Goal: Information Seeking & Learning: Learn about a topic

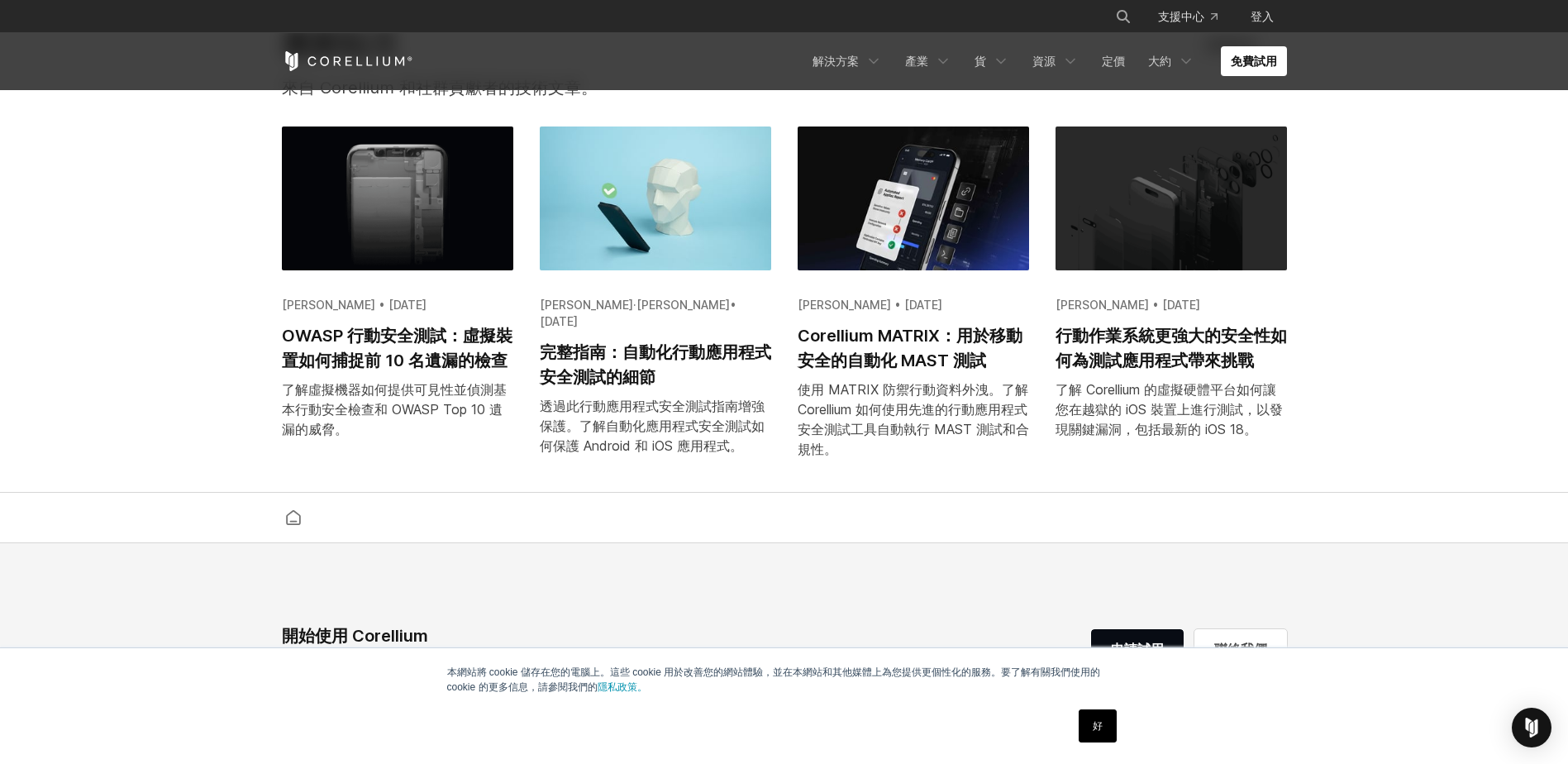
scroll to position [3060, 0]
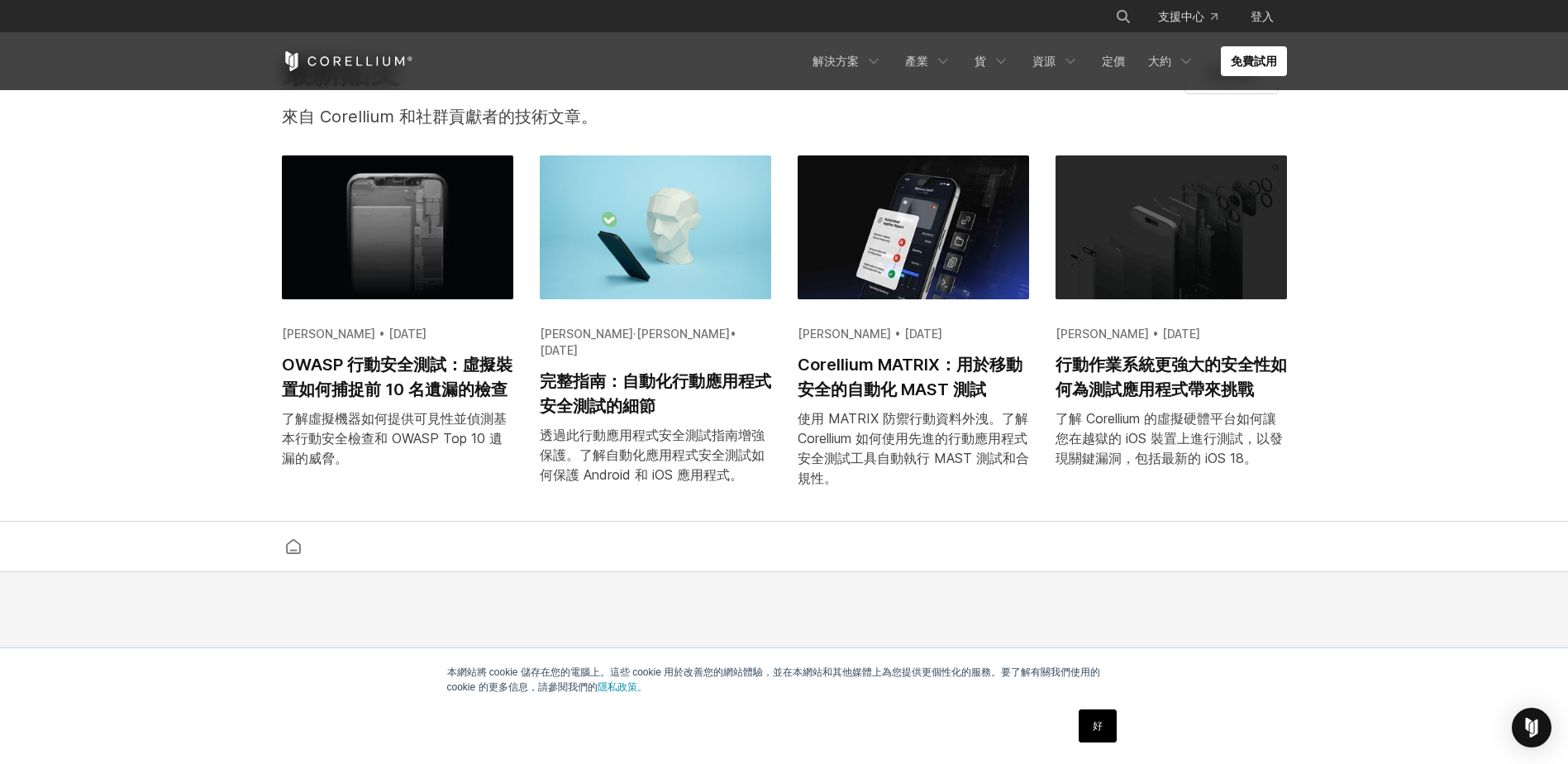
click at [728, 284] on img at bounding box center [656, 227] width 231 height 143
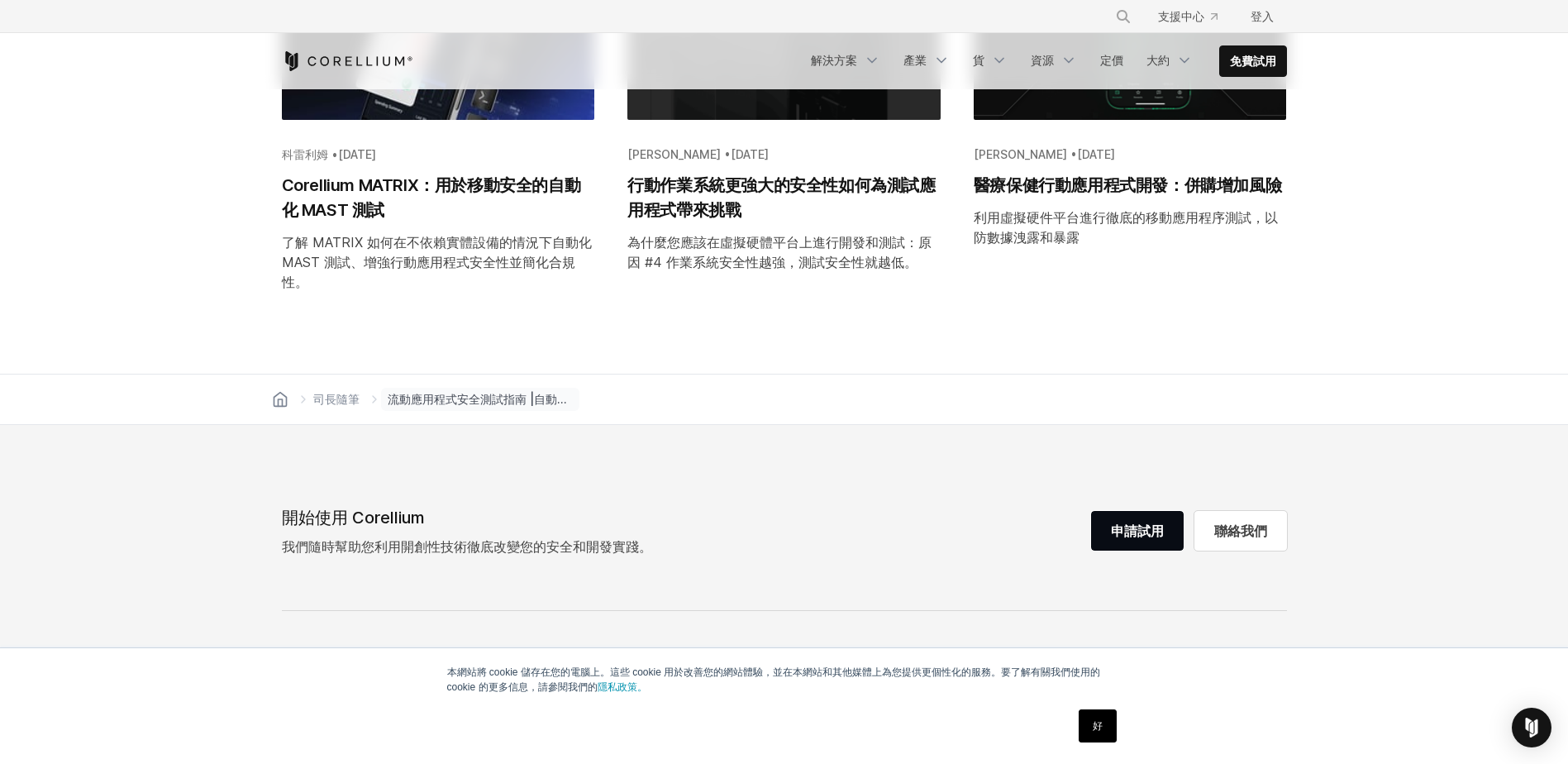
scroll to position [5292, 0]
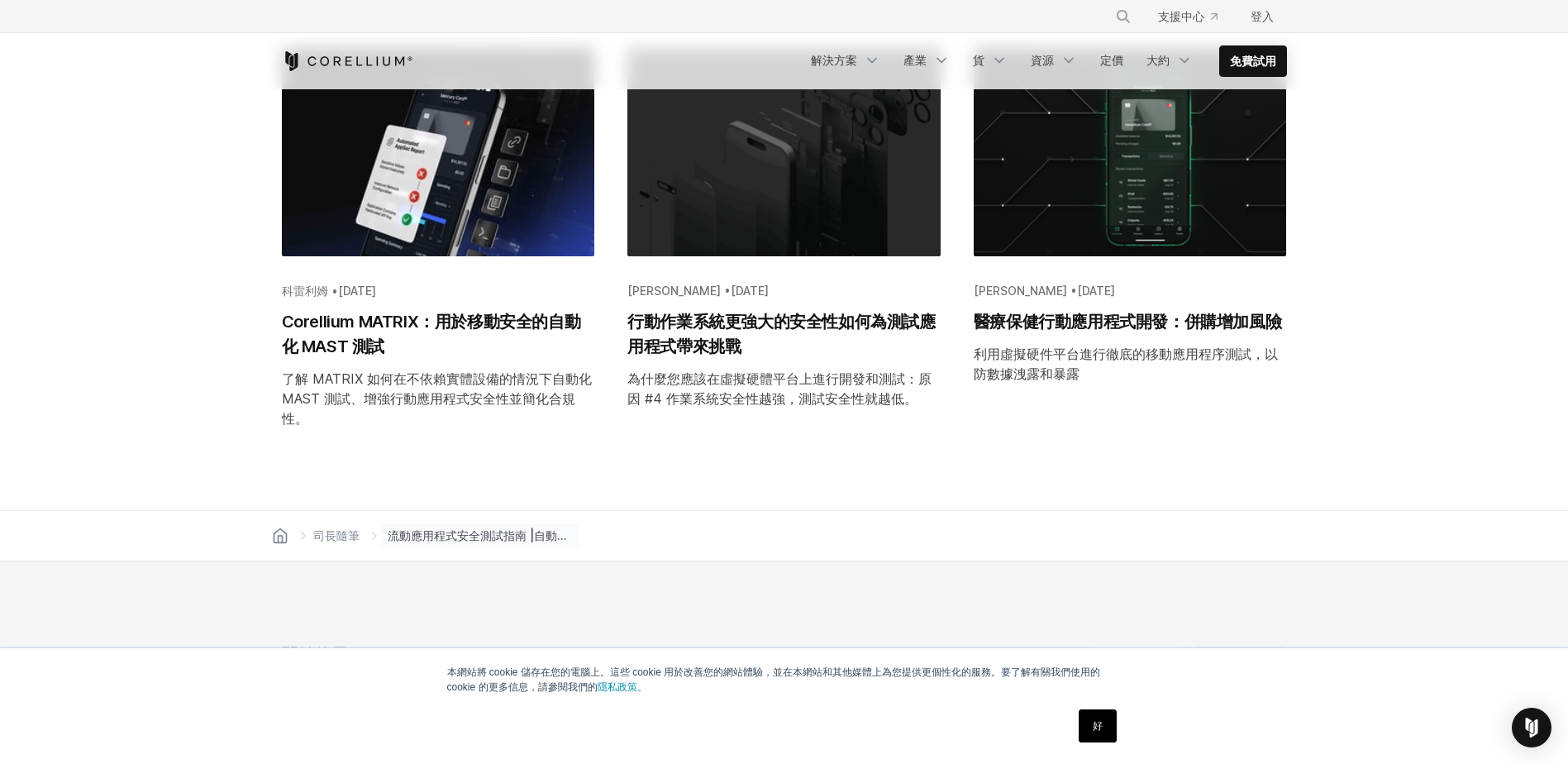
click at [547, 327] on h2 "Corellium MATRIX：用於移動安全的自動化 MAST 測試" at bounding box center [439, 334] width 313 height 49
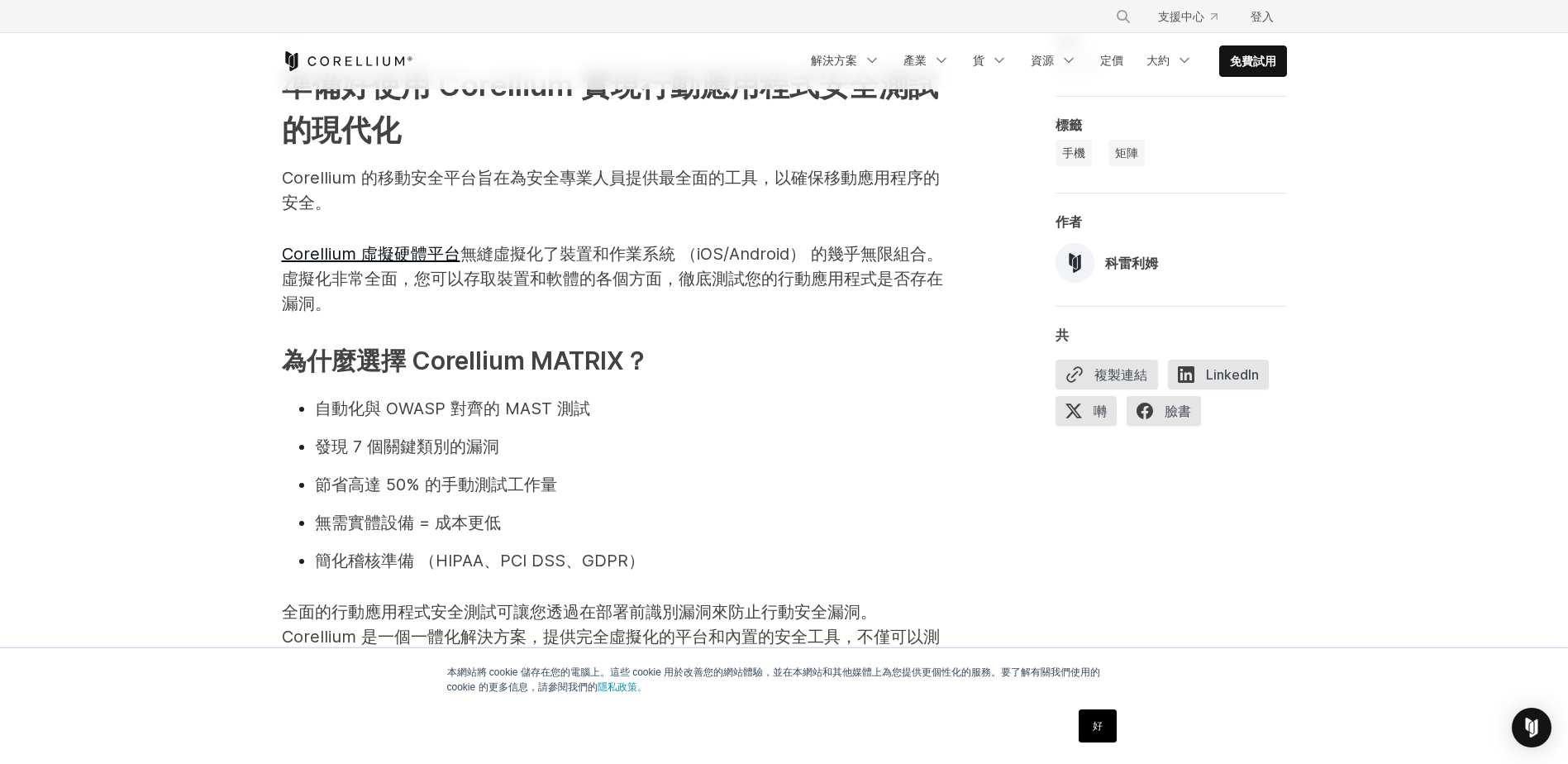
scroll to position [4714, 0]
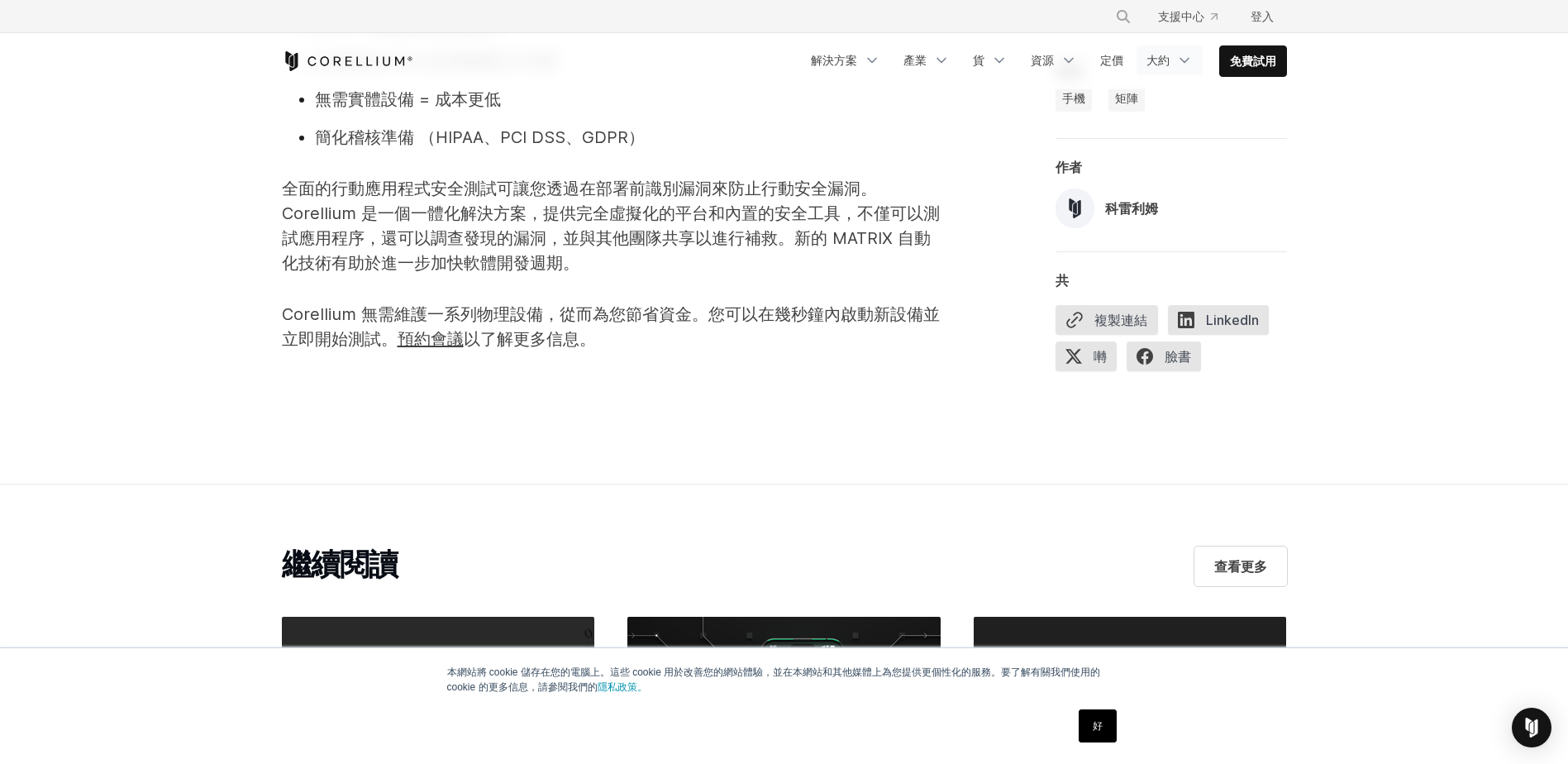
click at [1136, 51] on link "大約" at bounding box center [1169, 61] width 66 height 30
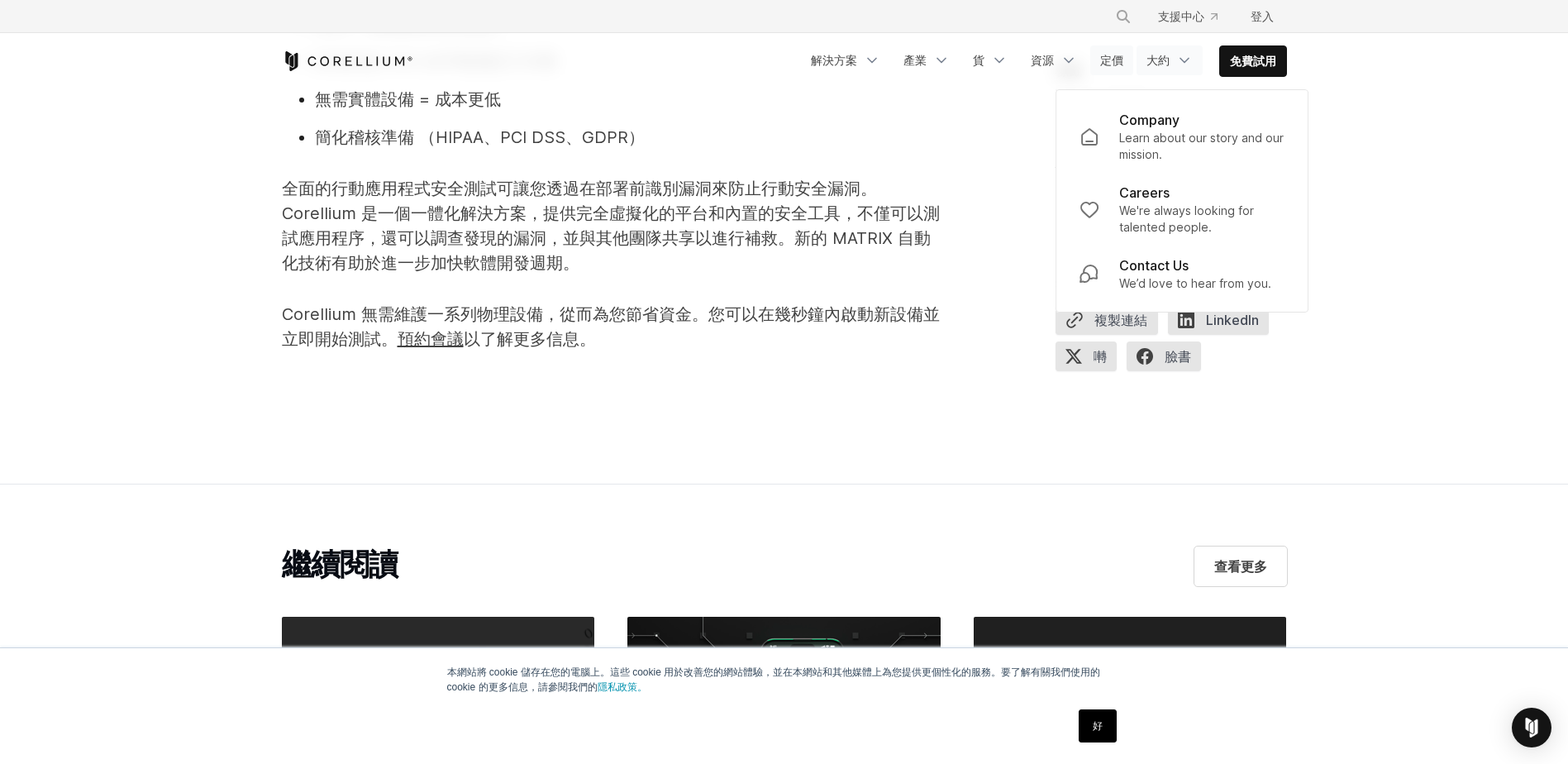
click at [1107, 55] on link "定價" at bounding box center [1112, 61] width 43 height 30
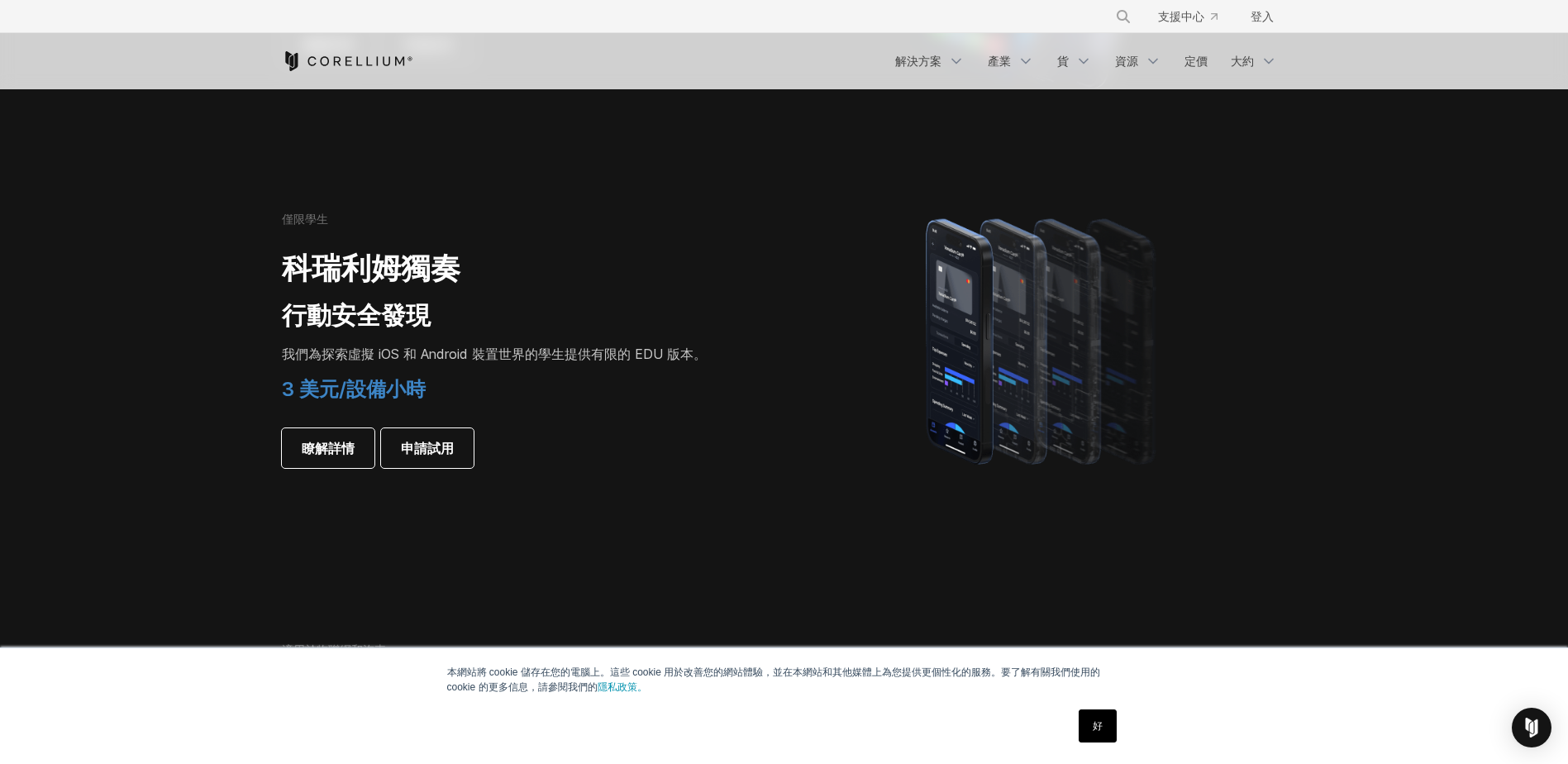
scroll to position [1075, 0]
click at [333, 457] on span "瞭解詳情" at bounding box center [328, 446] width 53 height 20
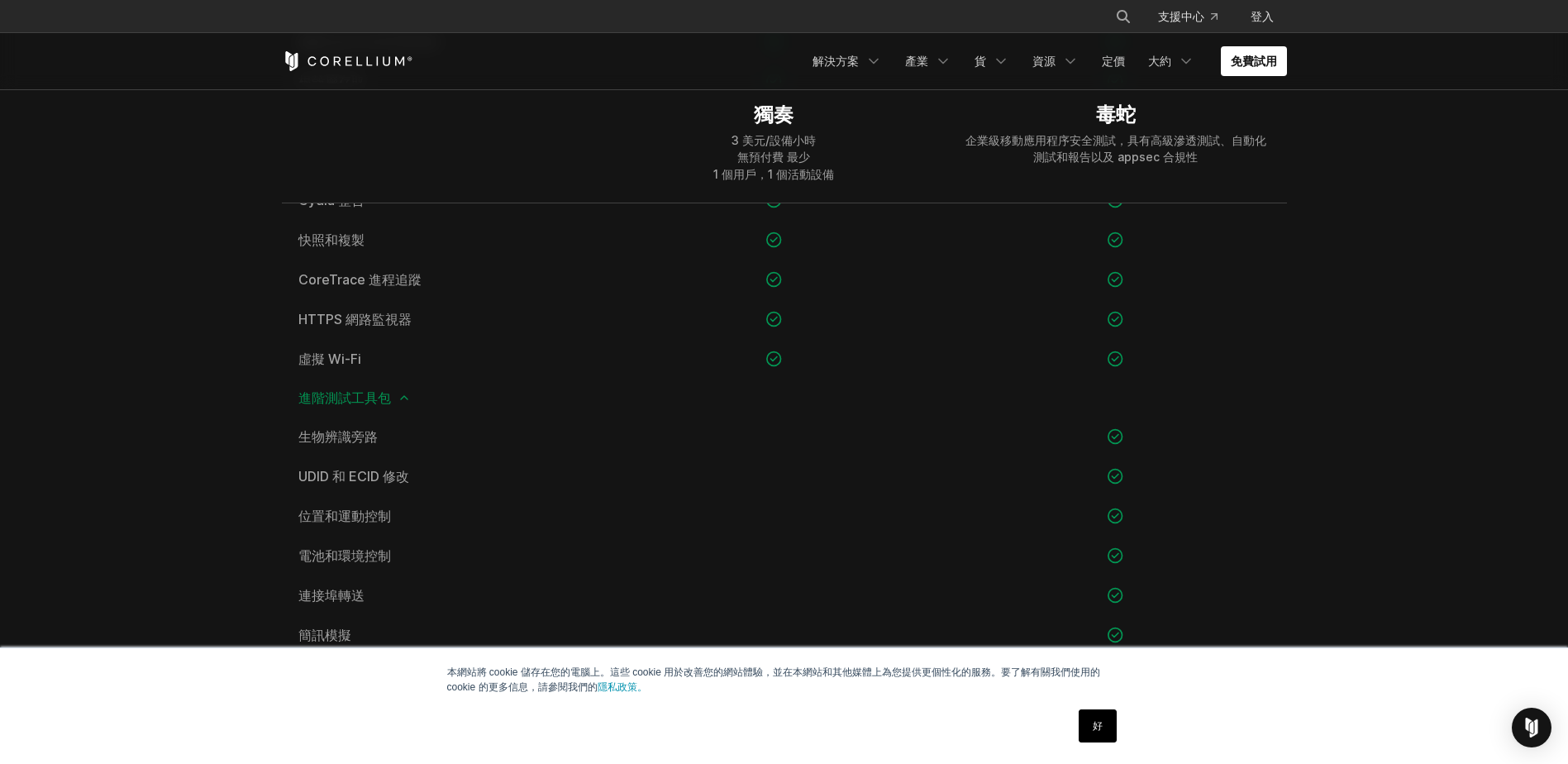
scroll to position [1406, 0]
click at [393, 393] on span "進階測試工具包" at bounding box center [784, 394] width 972 height 13
click at [411, 389] on span "進階測試工具包" at bounding box center [784, 394] width 972 height 13
click at [408, 393] on icon at bounding box center [404, 394] width 13 height 13
click at [403, 399] on icon at bounding box center [404, 394] width 13 height 13
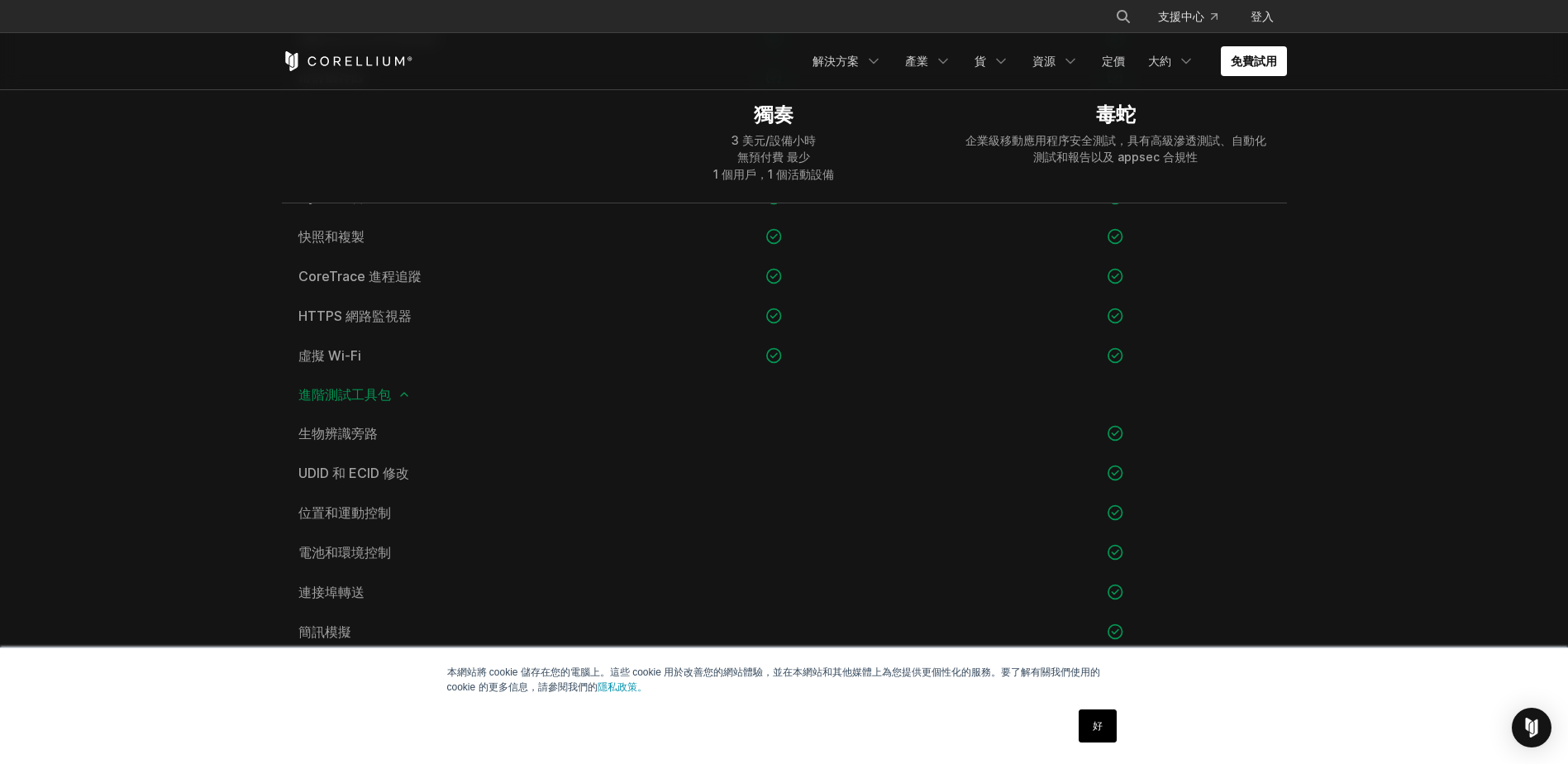
click at [405, 395] on icon at bounding box center [404, 394] width 13 height 13
click at [400, 419] on div "存取管理工具組" at bounding box center [784, 432] width 1005 height 38
click at [406, 429] on icon at bounding box center [404, 432] width 13 height 13
click at [368, 468] on icon at bounding box center [364, 471] width 13 height 13
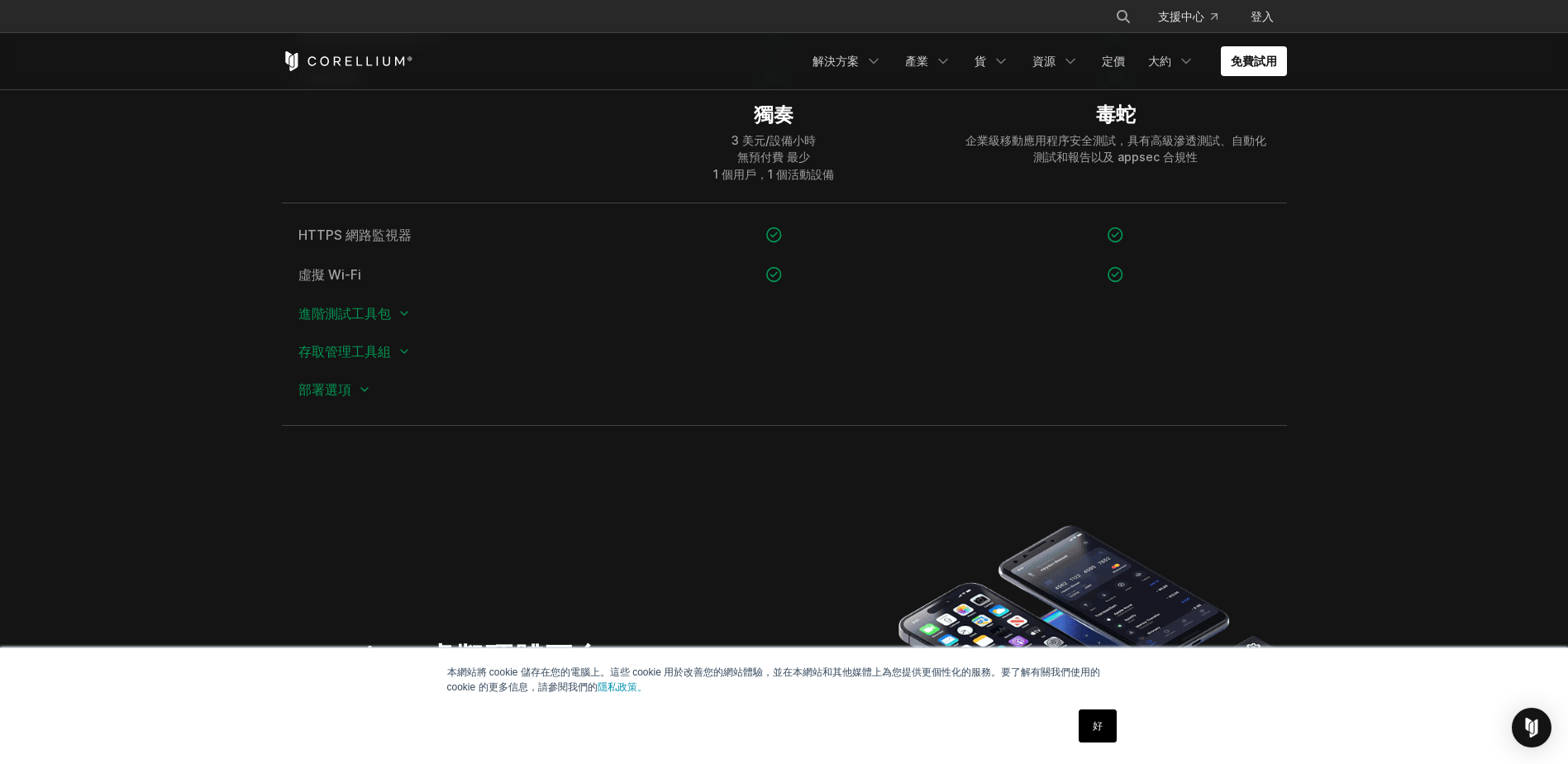
scroll to position [1488, 0]
click at [401, 321] on div "進階測試工具包" at bounding box center [784, 311] width 1005 height 38
click at [402, 317] on icon at bounding box center [404, 311] width 13 height 13
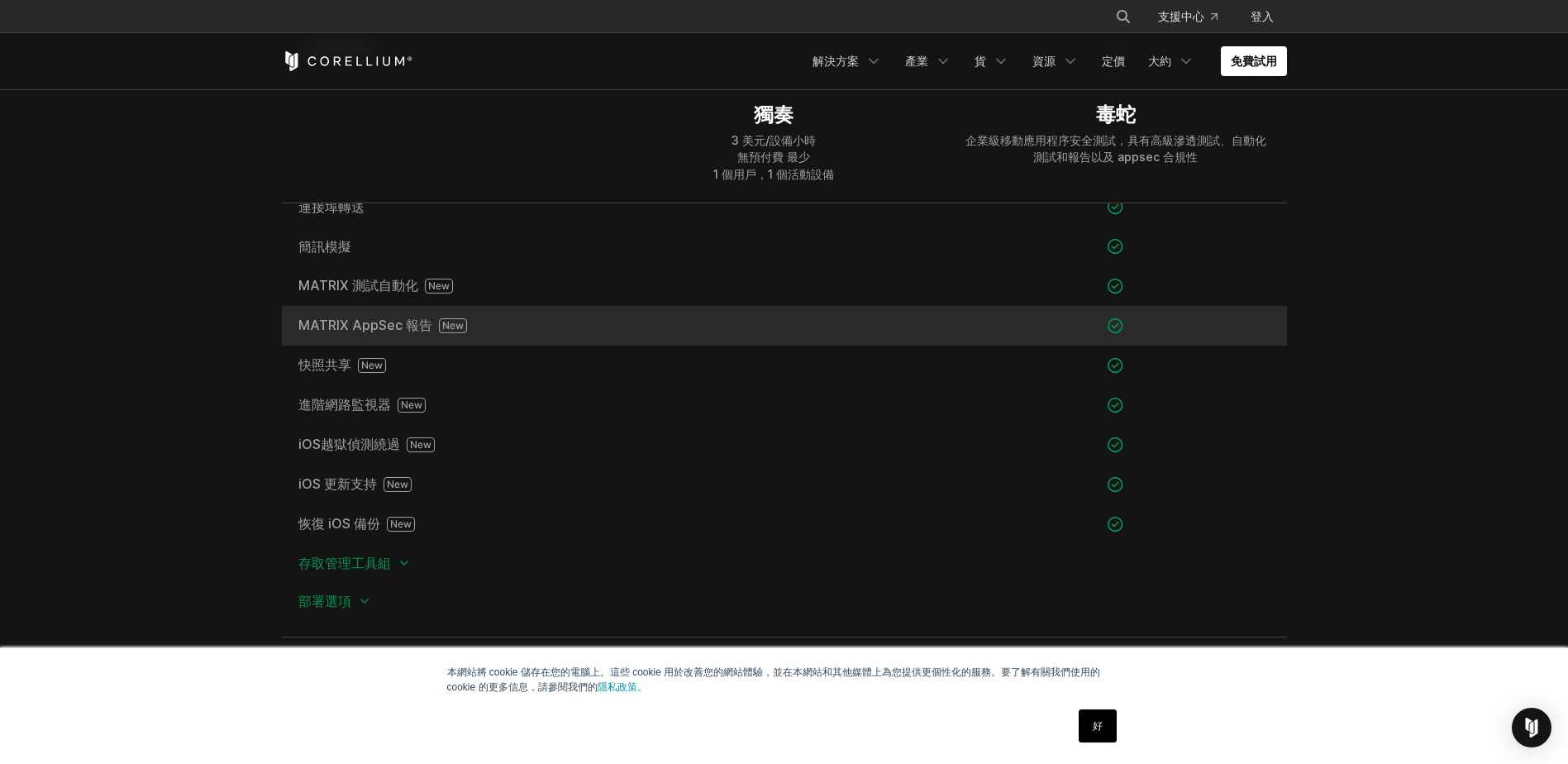
scroll to position [1819, 0]
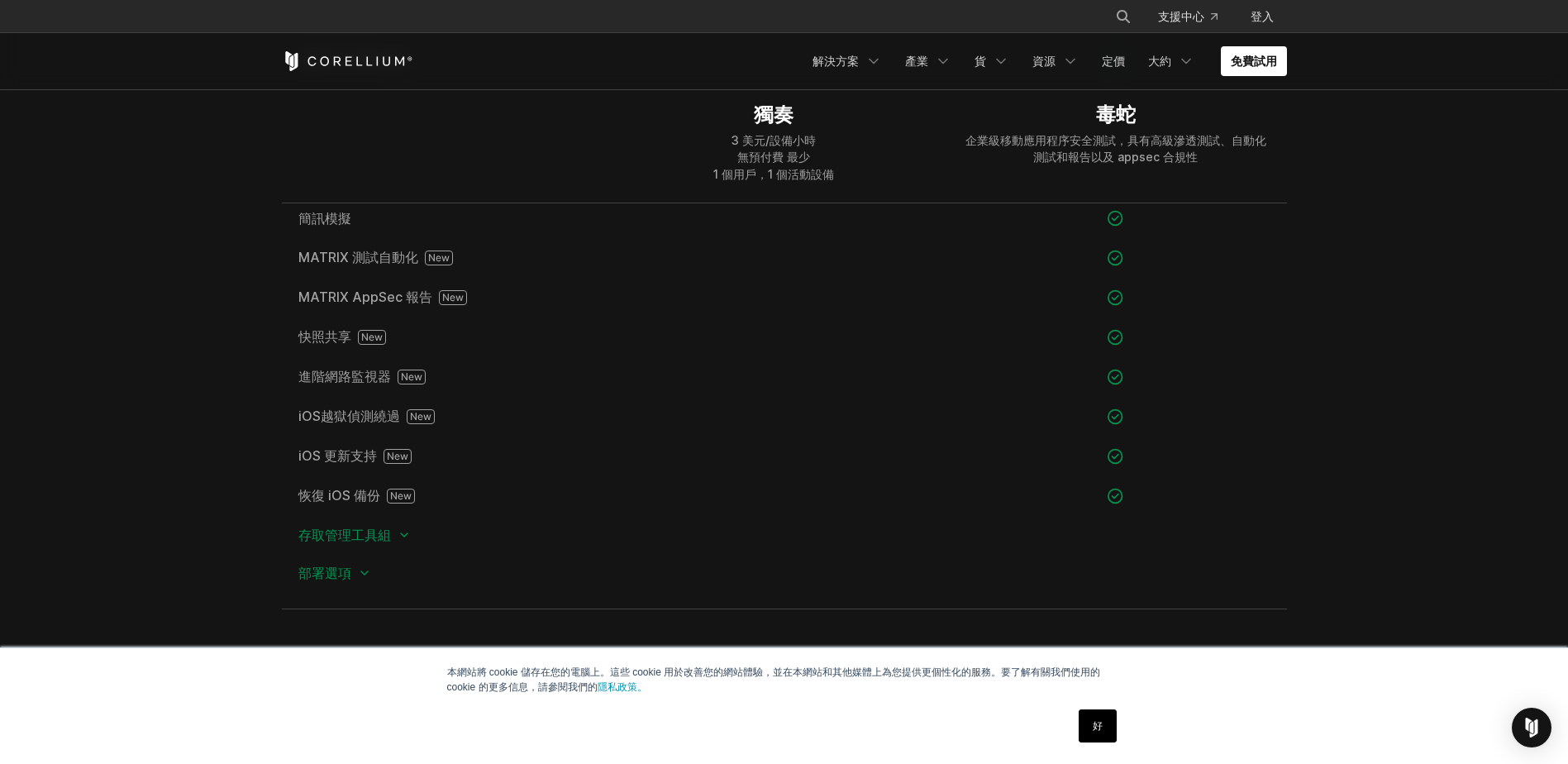
click at [400, 540] on icon at bounding box center [404, 535] width 13 height 13
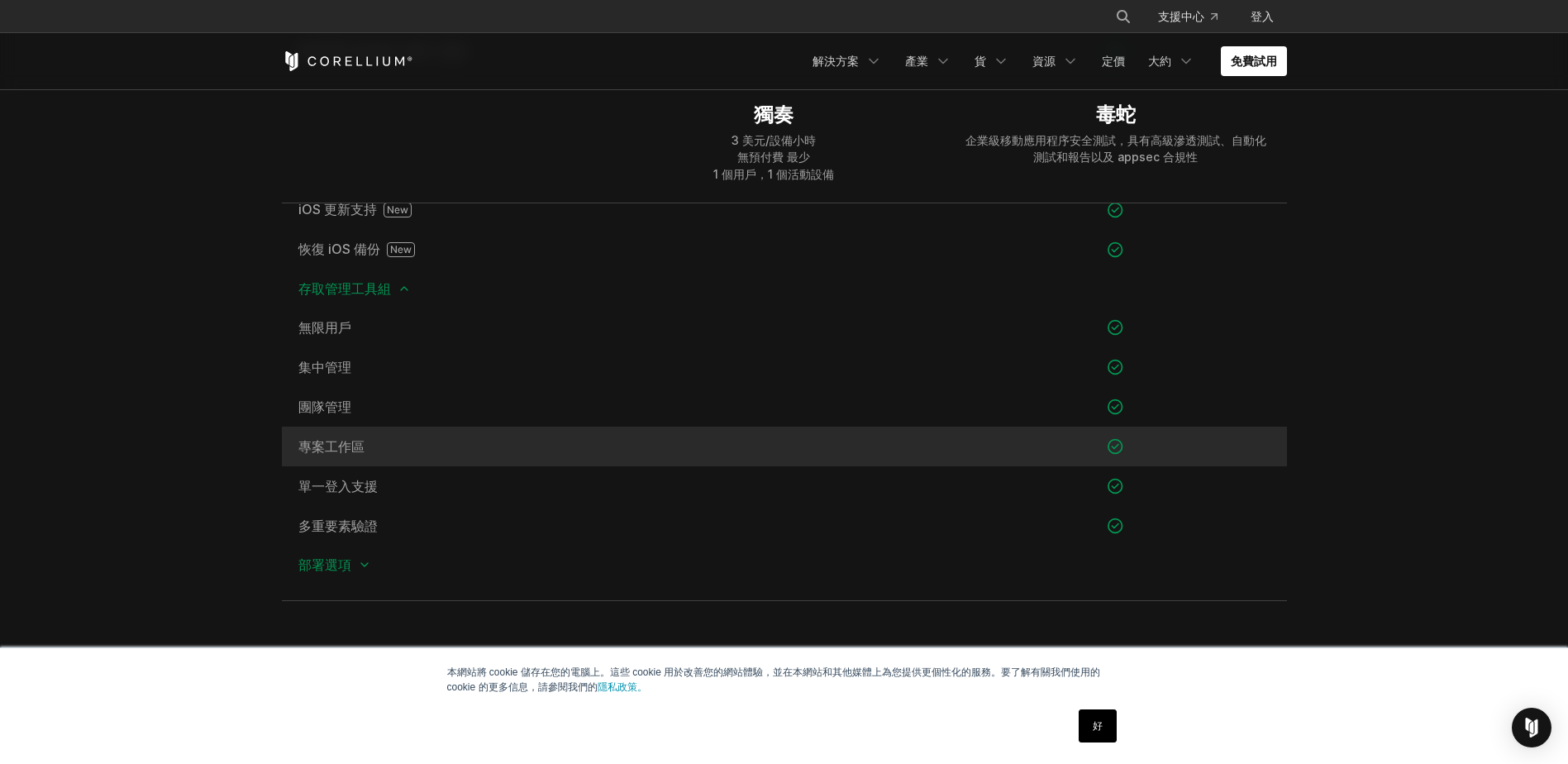
scroll to position [2067, 0]
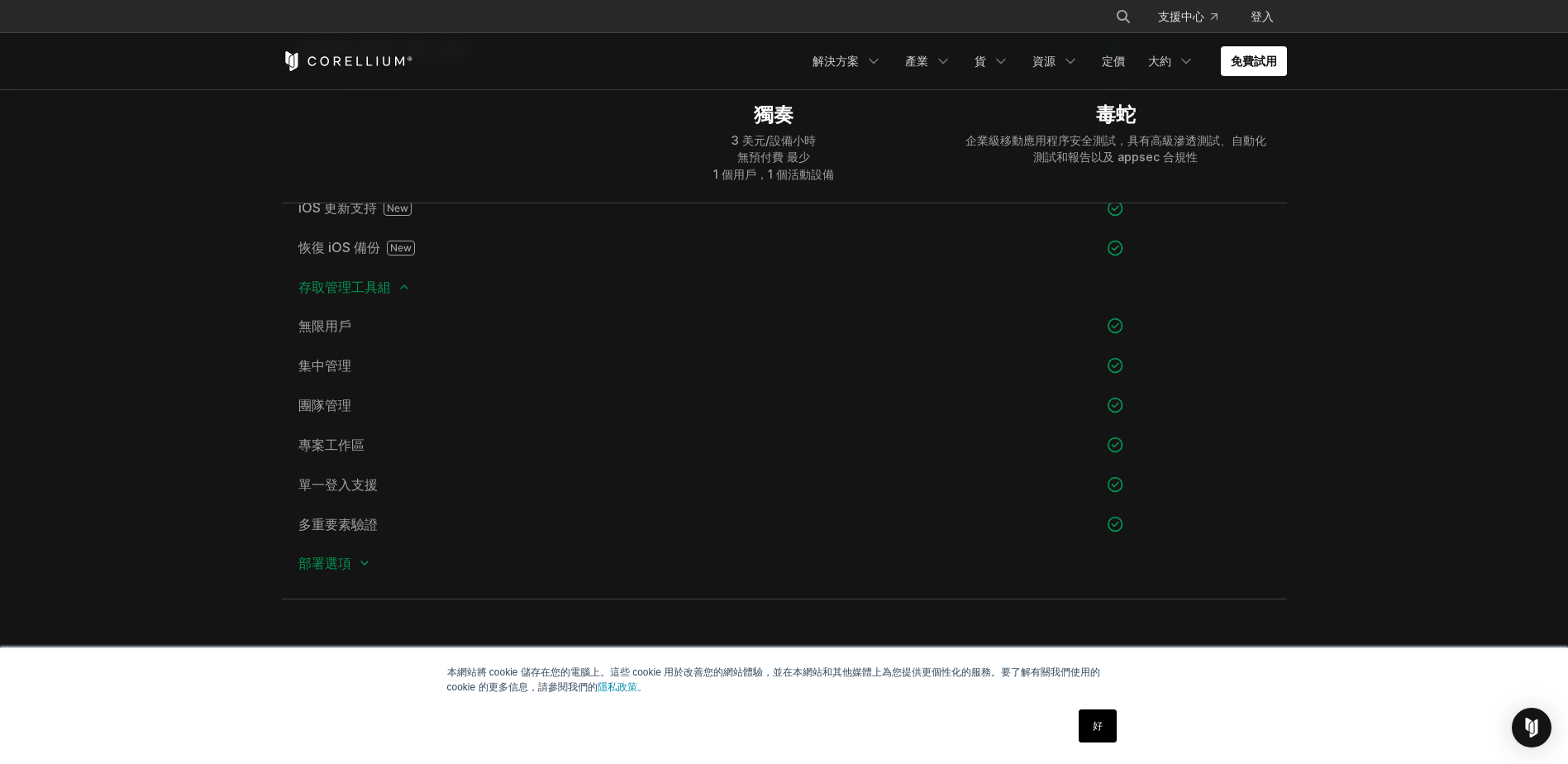
click at [342, 567] on font "部署選項" at bounding box center [324, 563] width 53 height 13
click at [368, 561] on icon at bounding box center [364, 563] width 13 height 13
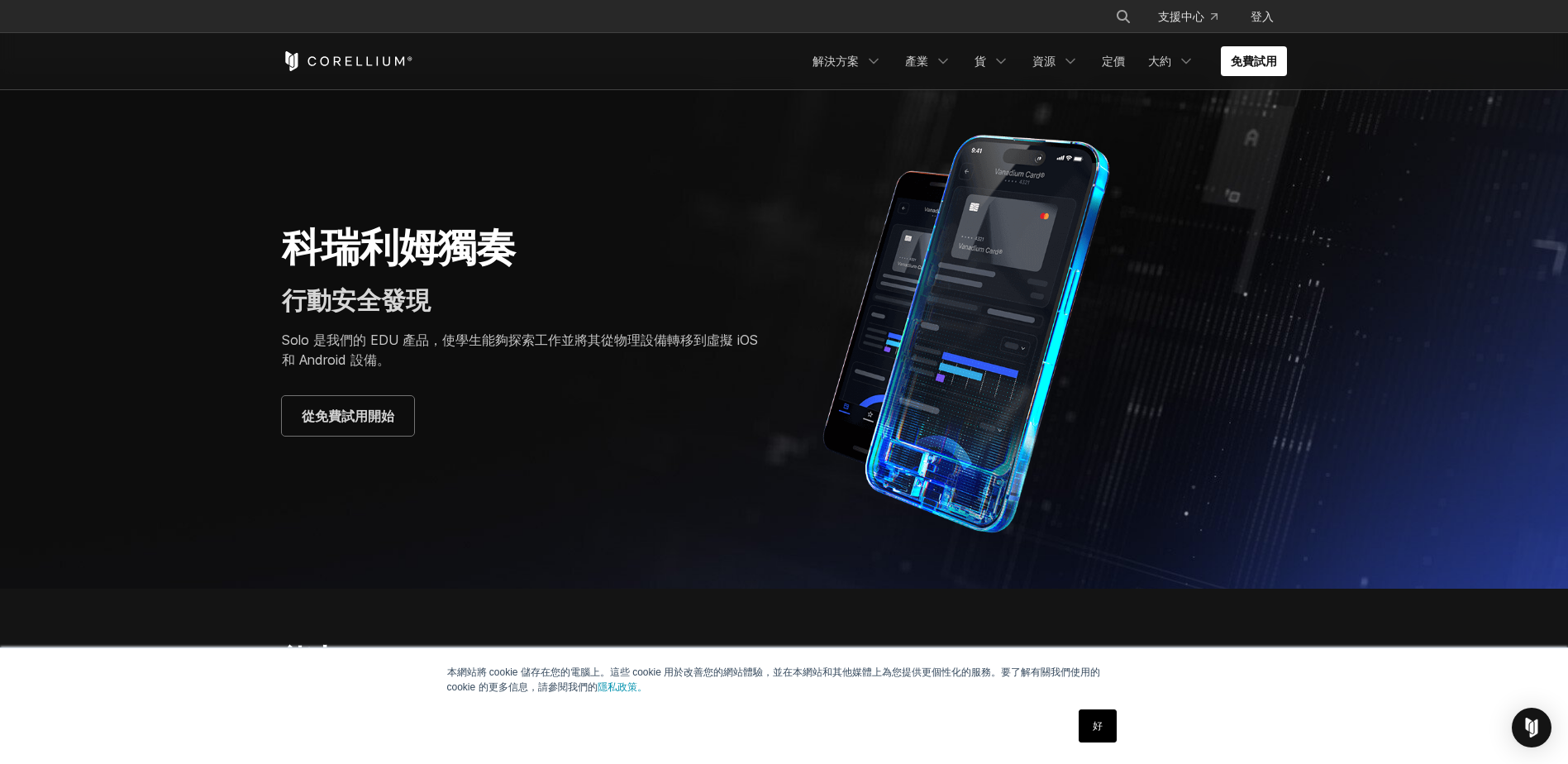
scroll to position [0, 0]
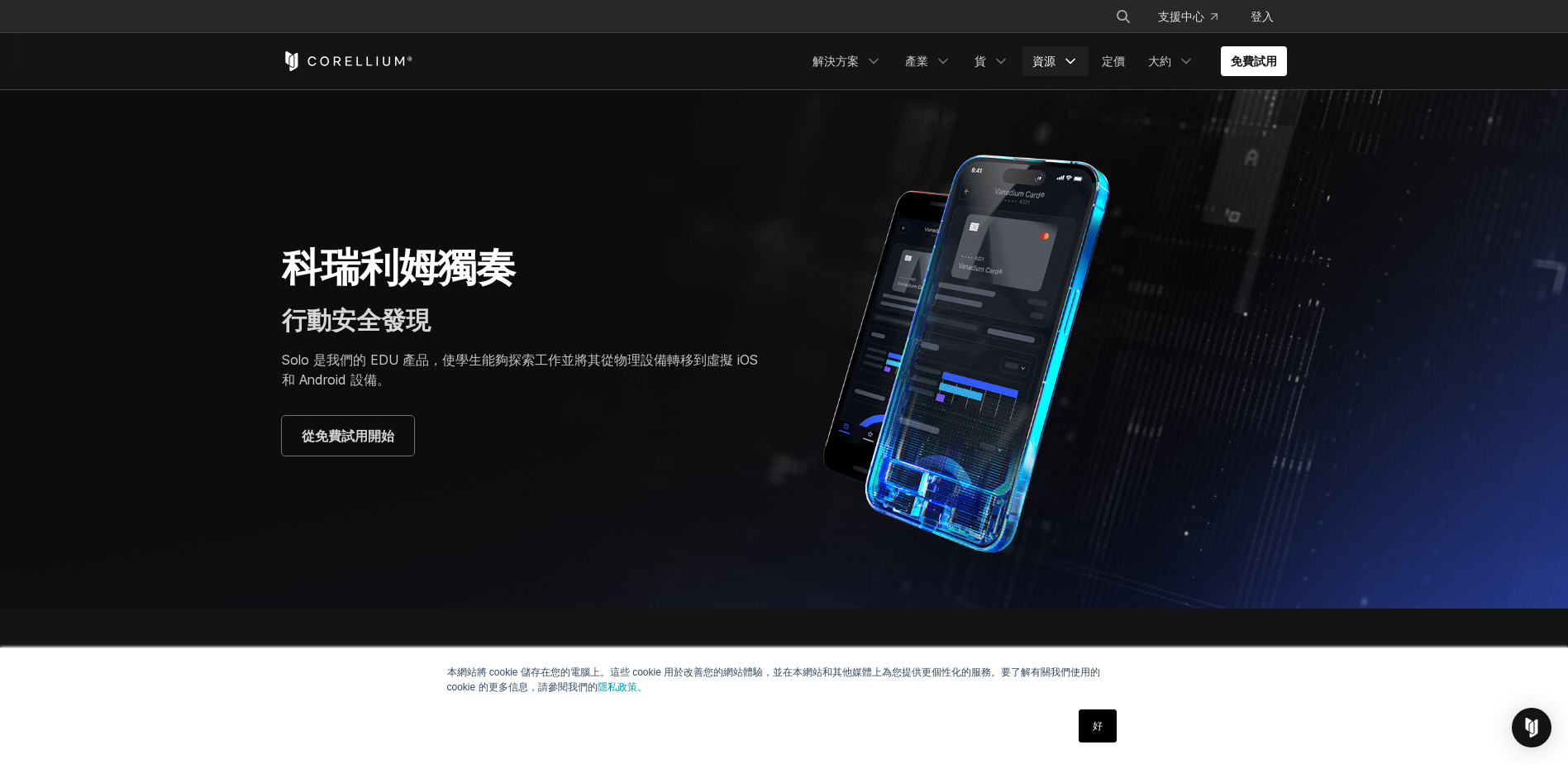
click at [1061, 58] on icon "導覽功能表" at bounding box center [1070, 61] width 17 height 17
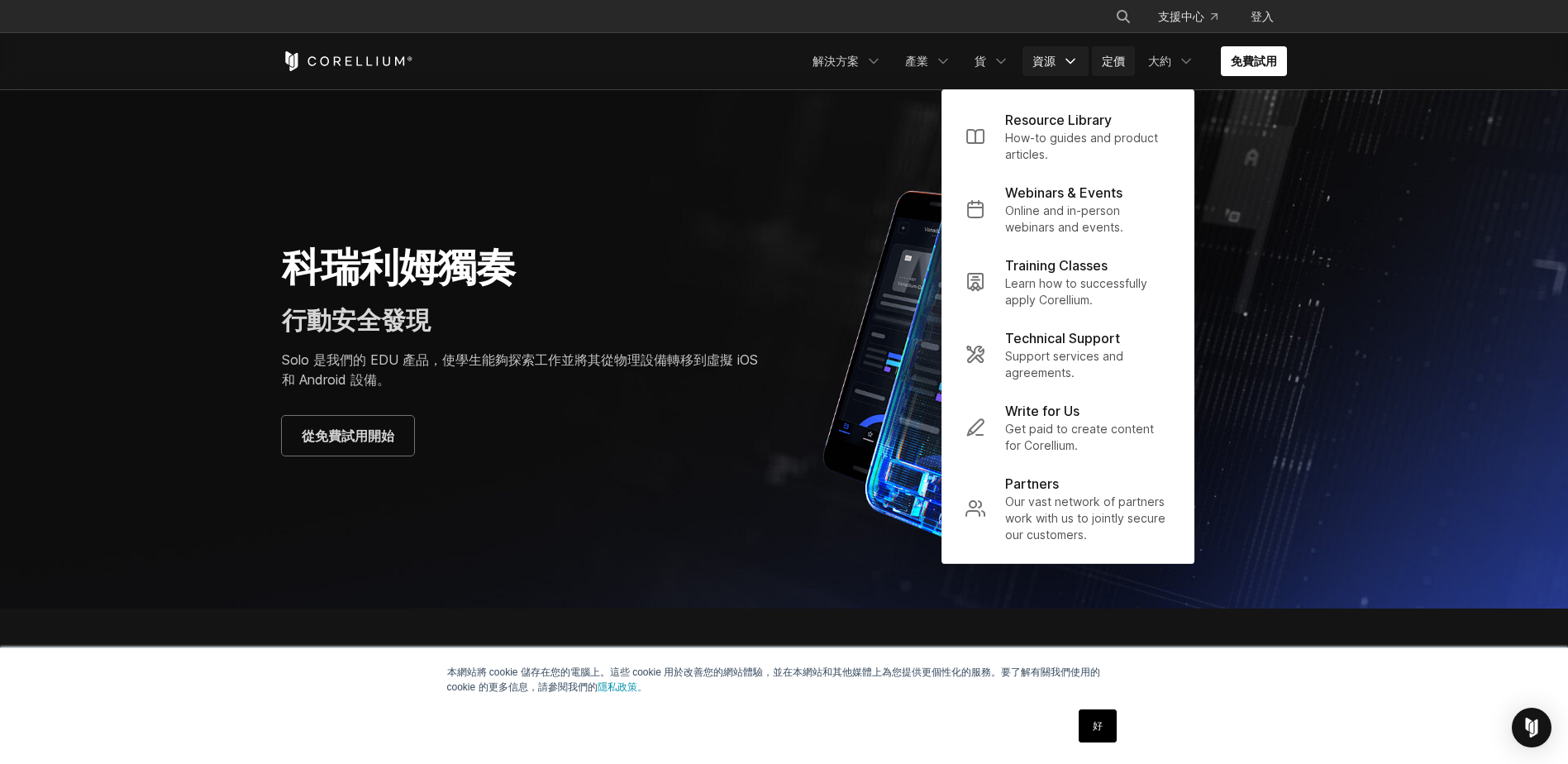
click at [1113, 55] on link "定價" at bounding box center [1113, 61] width 43 height 30
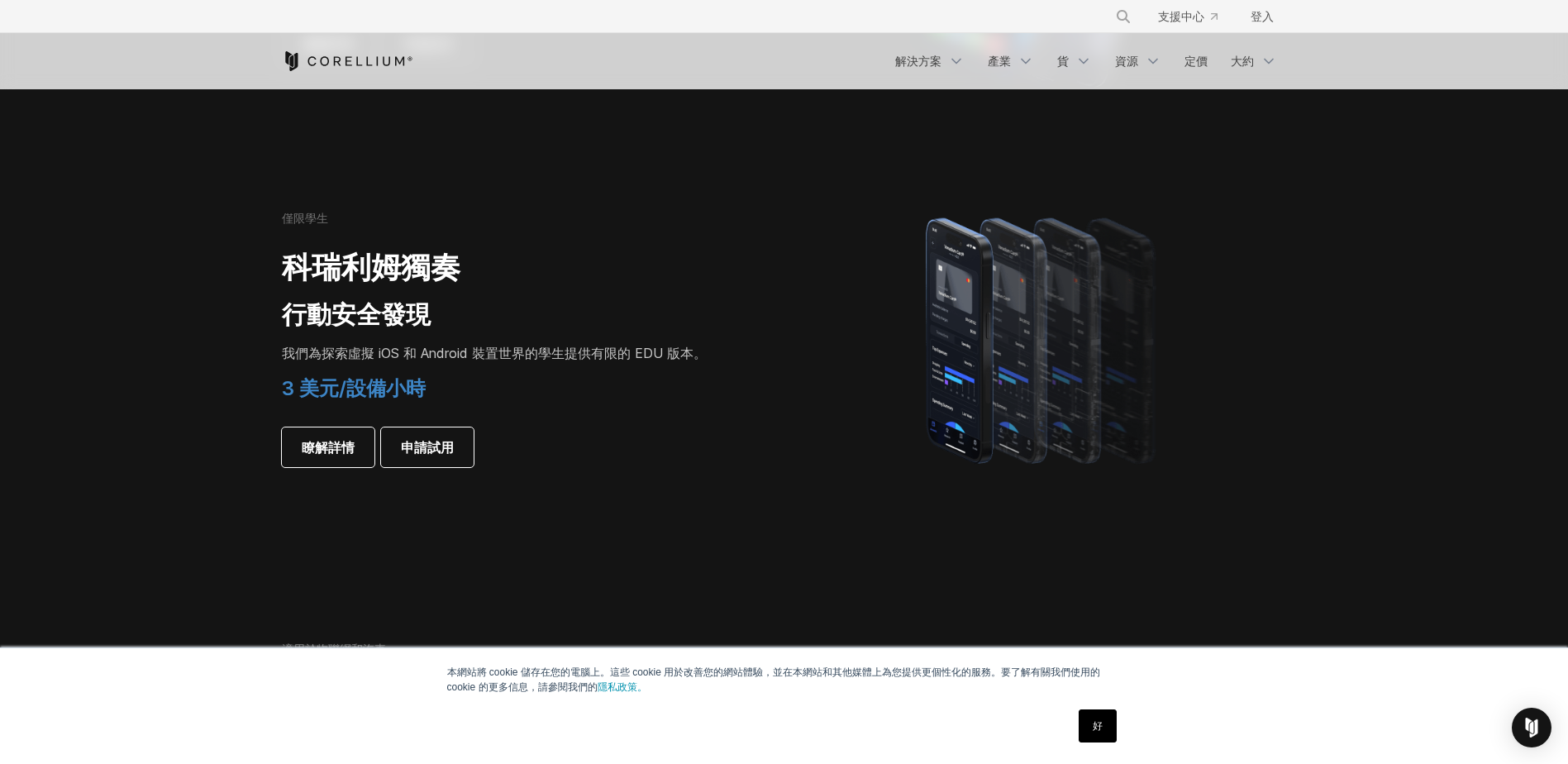
scroll to position [744, 0]
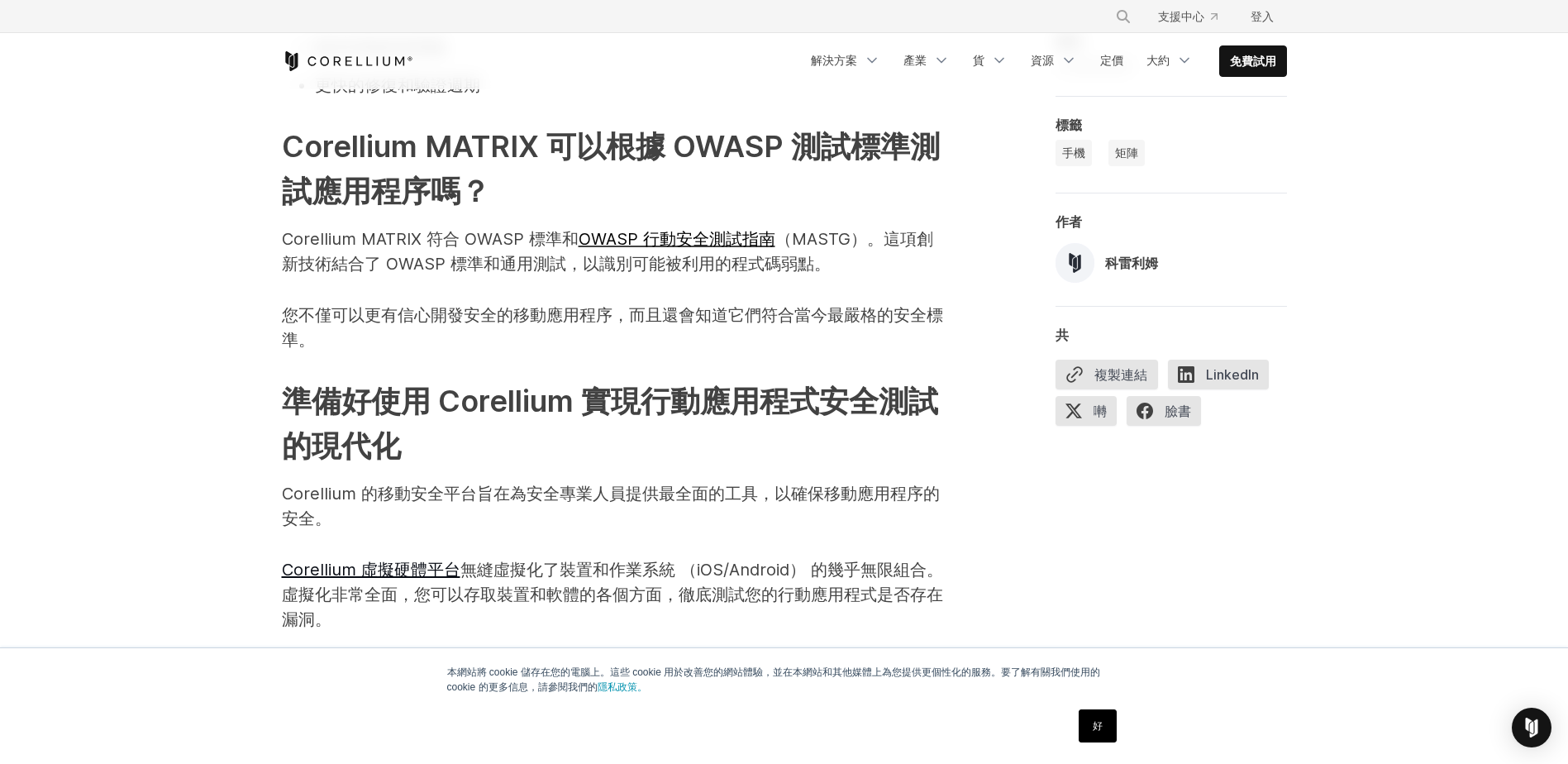
drag, startPoint x: 0, startPoint y: 0, endPoint x: 605, endPoint y: 384, distance: 716.6
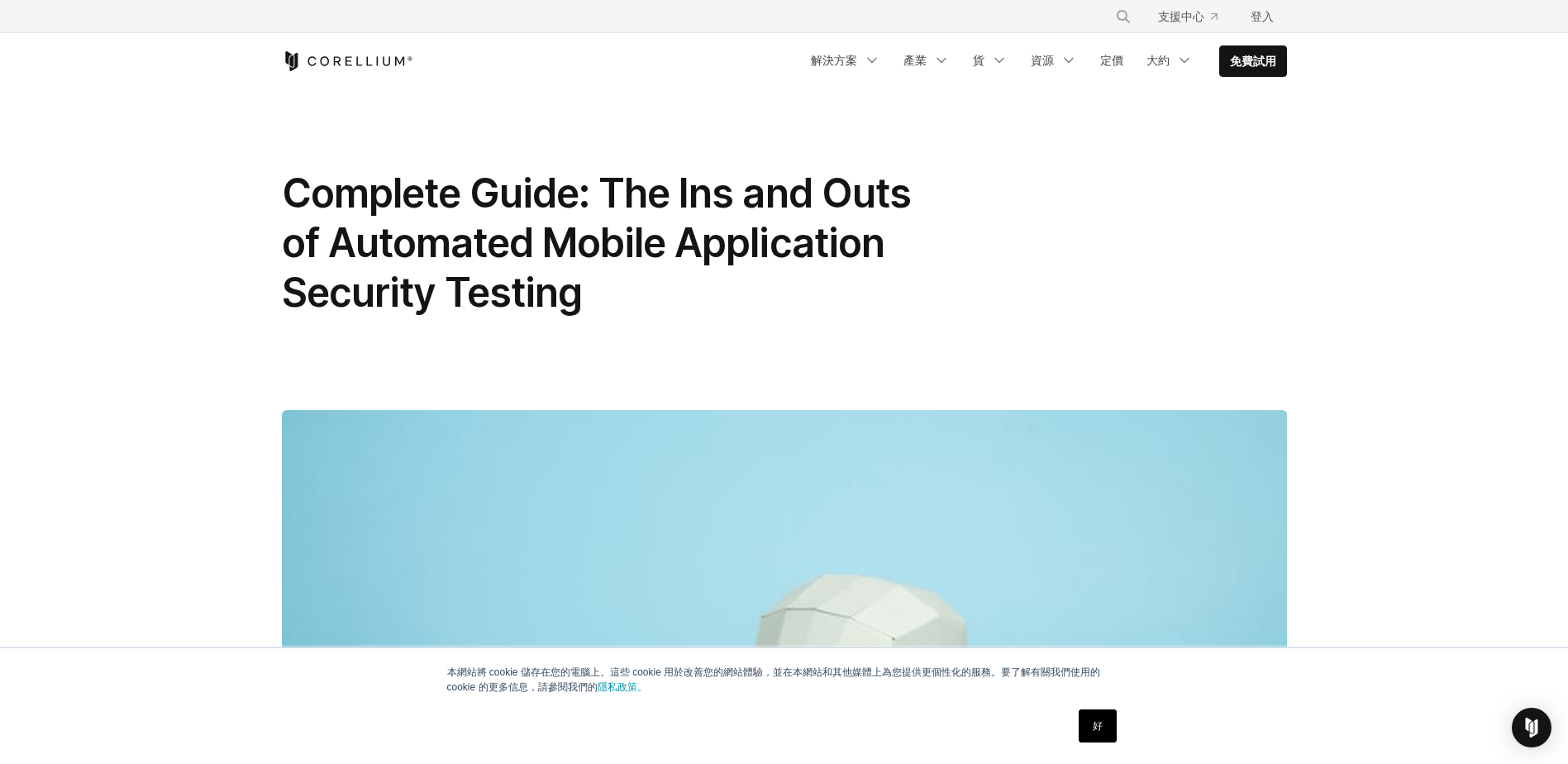
scroll to position [5292, 0]
